Goal: Task Accomplishment & Management: Manage account settings

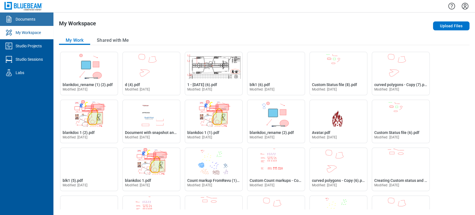
click at [31, 16] on link "Documents" at bounding box center [26, 19] width 53 height 13
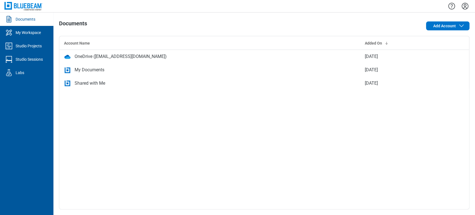
click at [104, 72] on div "My Documents" at bounding box center [210, 70] width 292 height 7
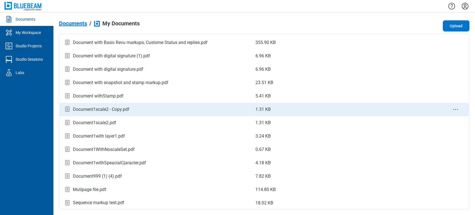
scroll to position [293, 0]
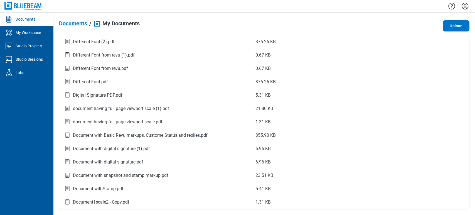
click at [459, 19] on div "Documents / My Documents Upload Name Size Beast Doc 1 GB.pdf 1072236.02 KB blan…" at bounding box center [264, 113] width 411 height 191
click at [460, 26] on button "Upload" at bounding box center [456, 25] width 27 height 11
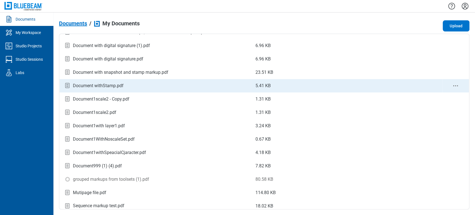
scroll to position [399, 0]
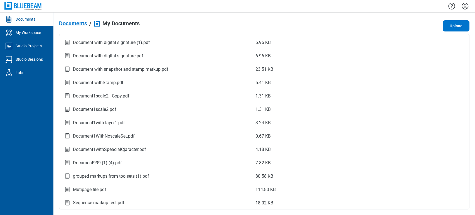
click at [464, 4] on icon "Settings" at bounding box center [465, 6] width 9 height 9
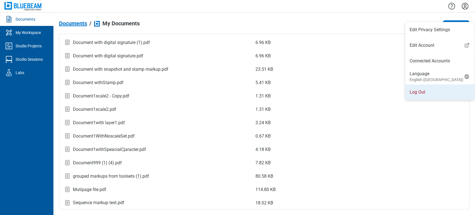
click at [428, 93] on li "Log Out" at bounding box center [439, 92] width 69 height 16
